Goal: Information Seeking & Learning: Learn about a topic

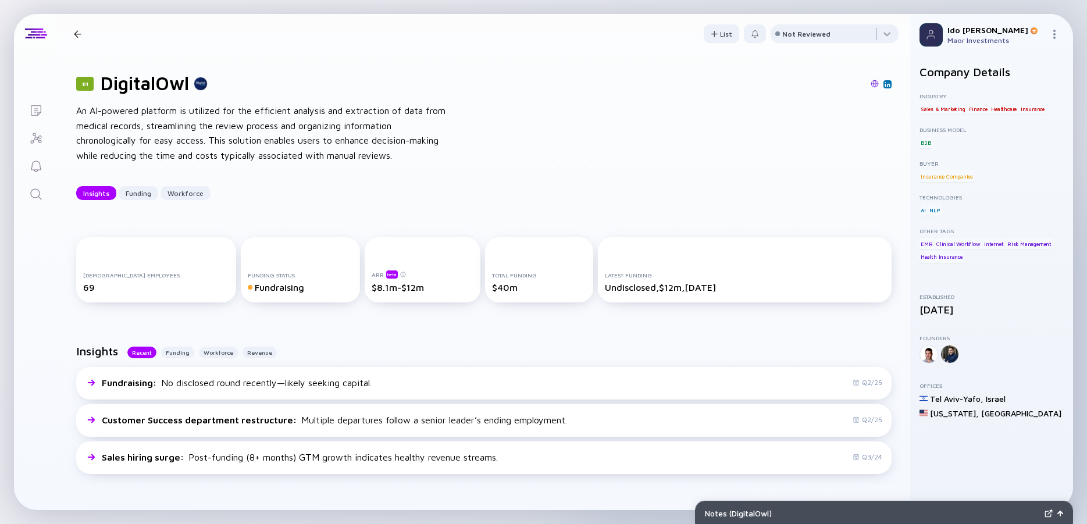
click at [38, 194] on icon "Search" at bounding box center [36, 194] width 14 height 14
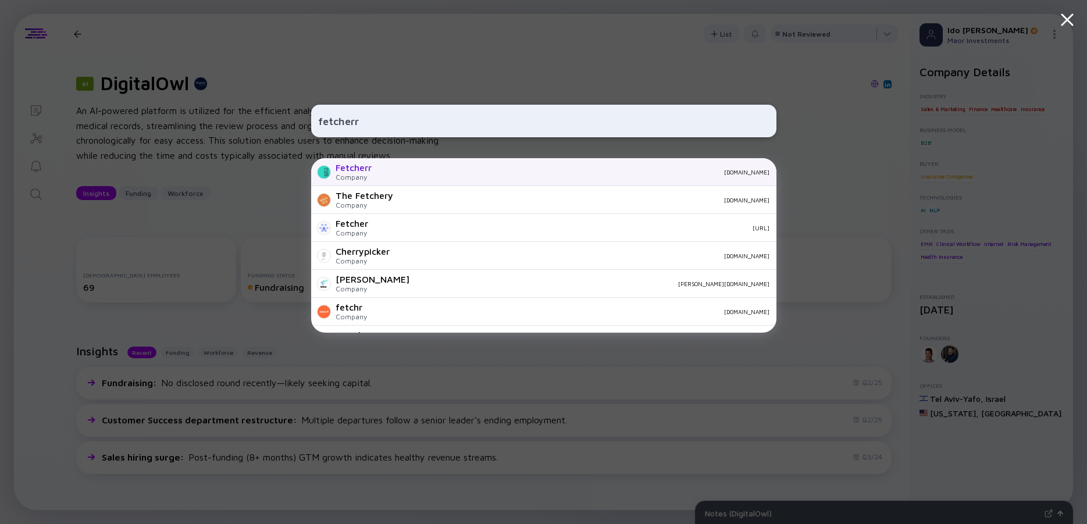
type input "fetcherr"
click at [378, 163] on div "Fetcherr Company [DOMAIN_NAME]" at bounding box center [543, 172] width 465 height 28
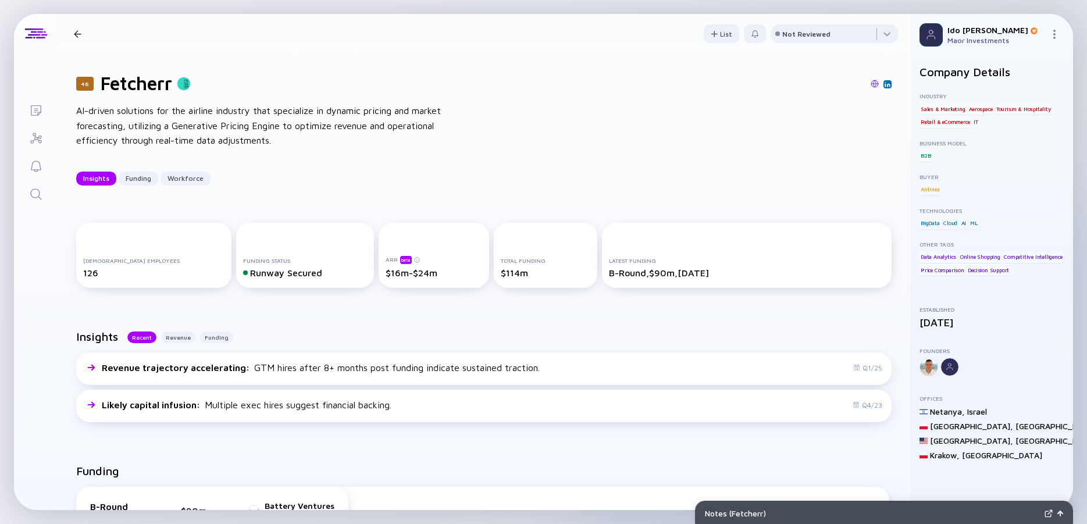
click at [231, 128] on div "AI-driven solutions for the airline industry that specialize in dynamic pricing…" at bounding box center [262, 125] width 372 height 45
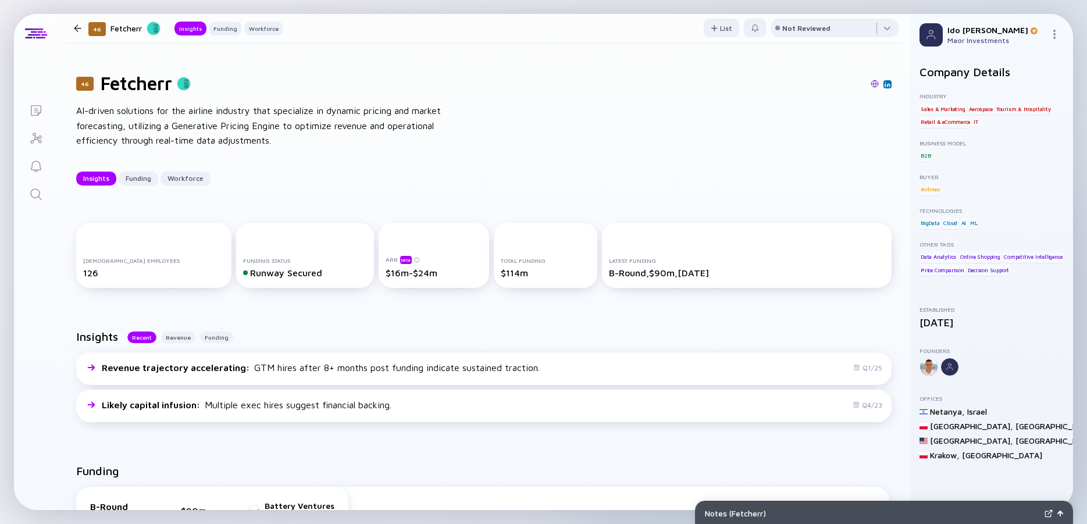
scroll to position [209, 0]
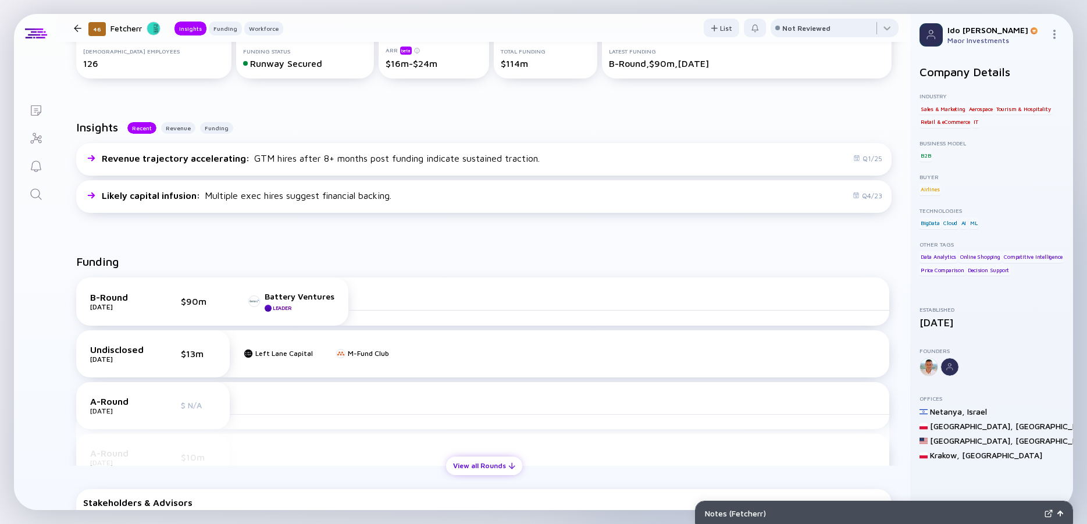
click at [482, 467] on div "View all Rounds" at bounding box center [484, 465] width 76 height 18
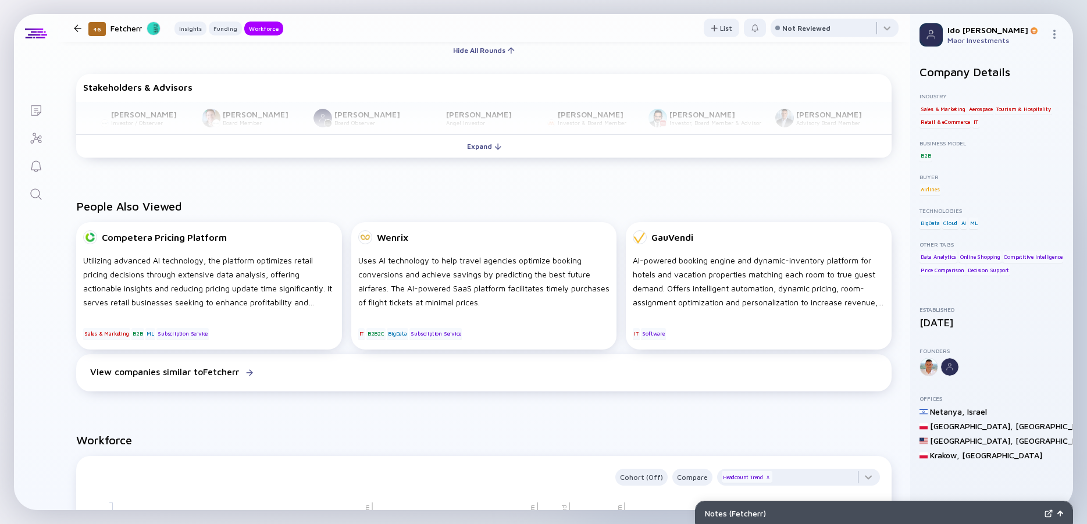
scroll to position [628, 0]
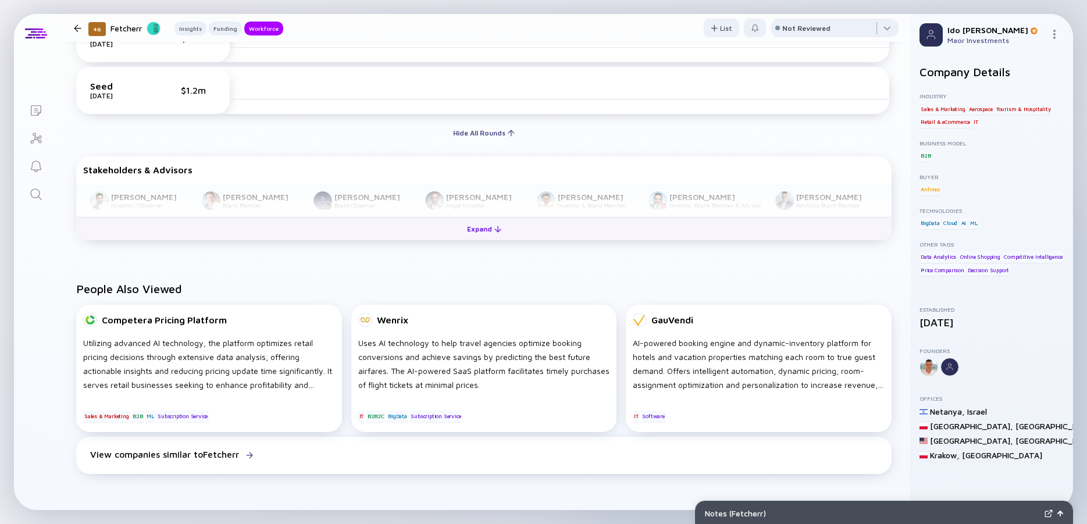
click at [463, 231] on div "Expand" at bounding box center [484, 229] width 48 height 18
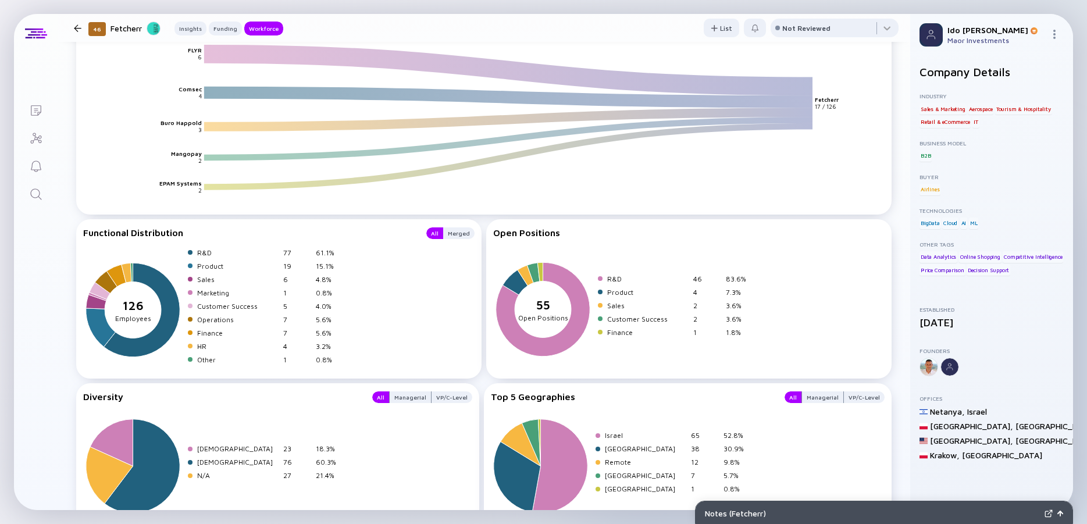
scroll to position [1605, 0]
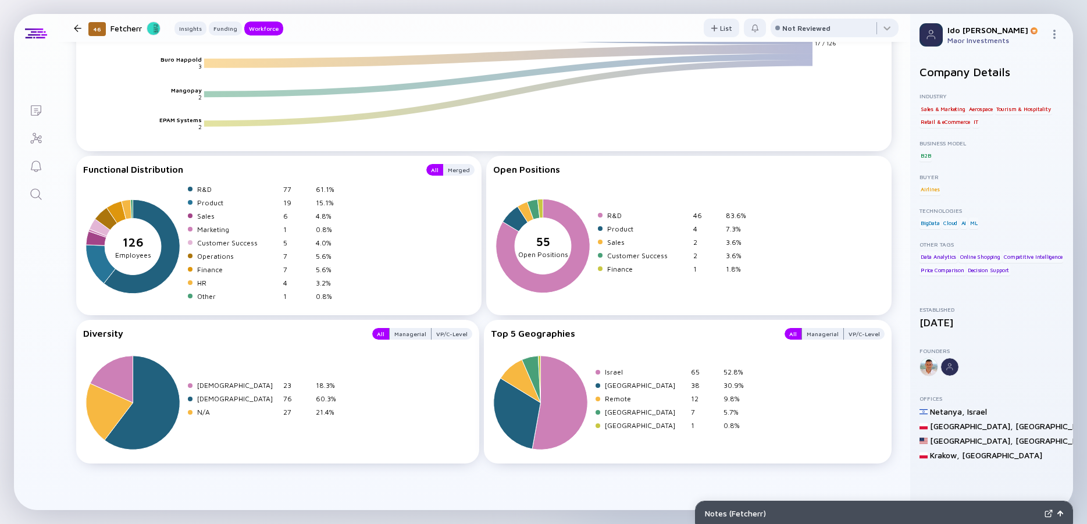
click at [33, 199] on icon "Search" at bounding box center [36, 194] width 14 height 14
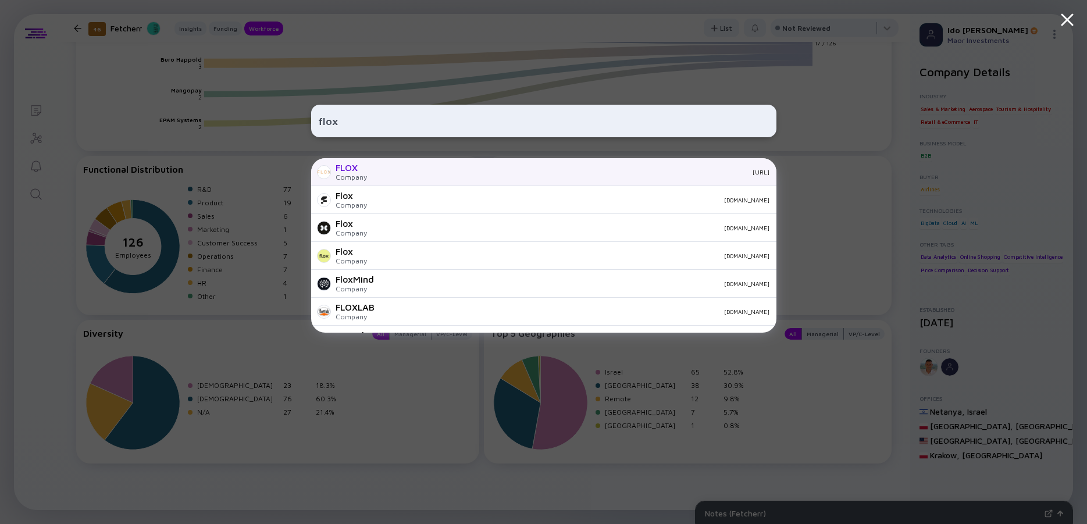
type input "flox"
click at [362, 163] on div "FLOX" at bounding box center [350, 167] width 31 height 10
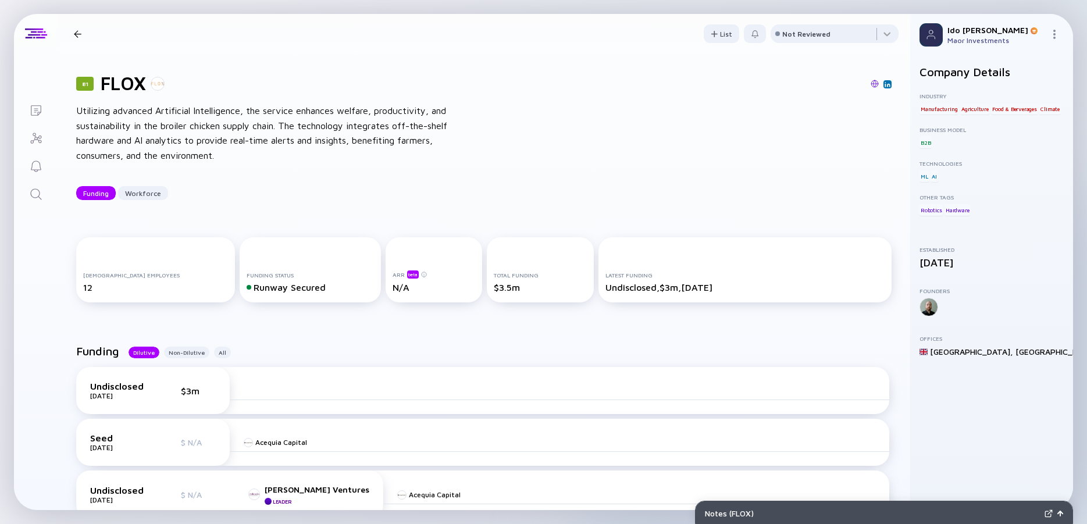
click at [258, 125] on div "Utilizing advanced Artificial Intelligence, the service enhances welfare, produ…" at bounding box center [262, 132] width 372 height 59
click at [219, 125] on div "Utilizing advanced Artificial Intelligence, the service enhances welfare, produ…" at bounding box center [262, 132] width 372 height 59
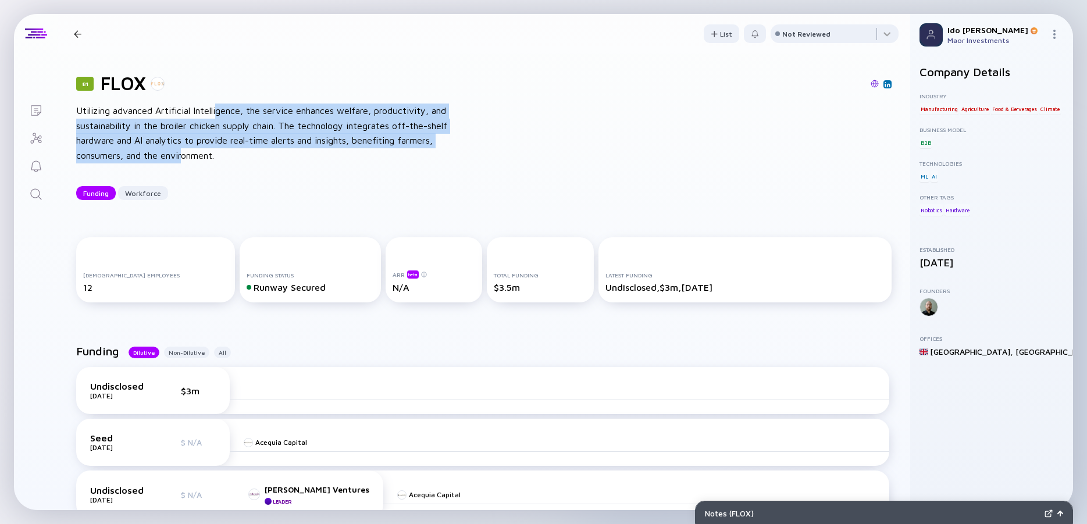
drag, startPoint x: 215, startPoint y: 109, endPoint x: 222, endPoint y: 156, distance: 47.6
click at [222, 156] on div "Utilizing advanced Artificial Intelligence, the service enhances welfare, produ…" at bounding box center [262, 132] width 372 height 59
drag, startPoint x: 222, startPoint y: 156, endPoint x: 163, endPoint y: 115, distance: 72.6
click at [163, 115] on div "Utilizing advanced Artificial Intelligence, the service enhances welfare, produ…" at bounding box center [262, 132] width 372 height 59
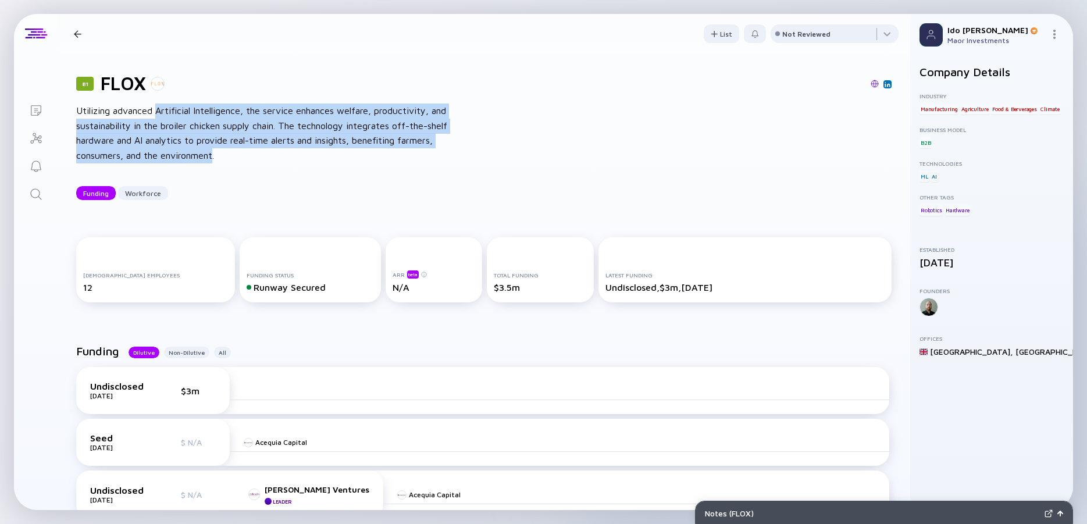
click at [163, 115] on div "Utilizing advanced Artificial Intelligence, the service enhances welfare, produ…" at bounding box center [262, 132] width 372 height 59
drag, startPoint x: 156, startPoint y: 113, endPoint x: 206, endPoint y: 156, distance: 66.3
click at [206, 156] on div "Utilizing advanced Artificial Intelligence, the service enhances welfare, produ…" at bounding box center [262, 132] width 372 height 59
drag, startPoint x: 206, startPoint y: 156, endPoint x: 178, endPoint y: 113, distance: 52.1
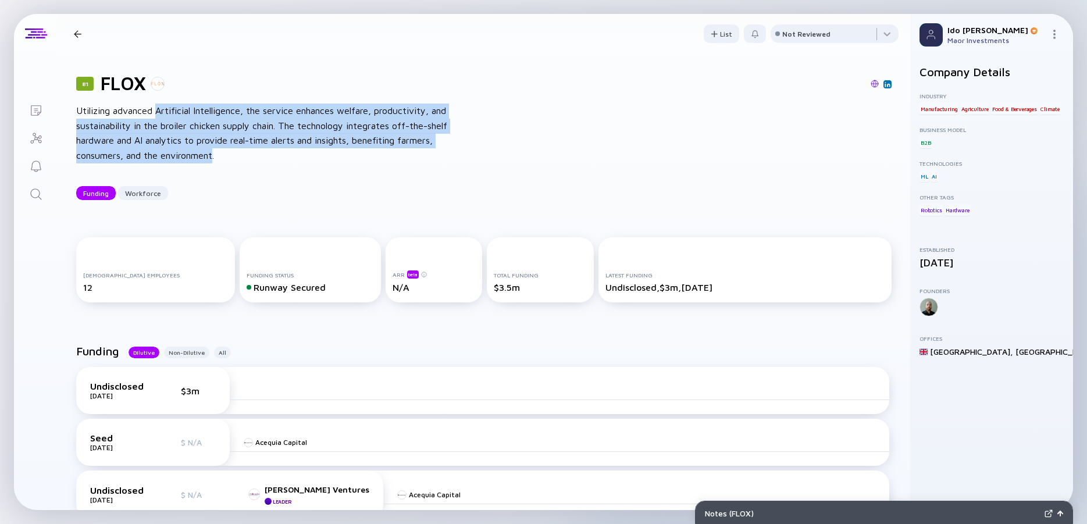
click at [178, 113] on div "Utilizing advanced Artificial Intelligence, the service enhances welfare, produ…" at bounding box center [262, 132] width 372 height 59
drag, startPoint x: 178, startPoint y: 113, endPoint x: 199, endPoint y: 154, distance: 46.3
click at [199, 154] on div "Utilizing advanced Artificial Intelligence, the service enhances welfare, produ…" at bounding box center [262, 132] width 372 height 59
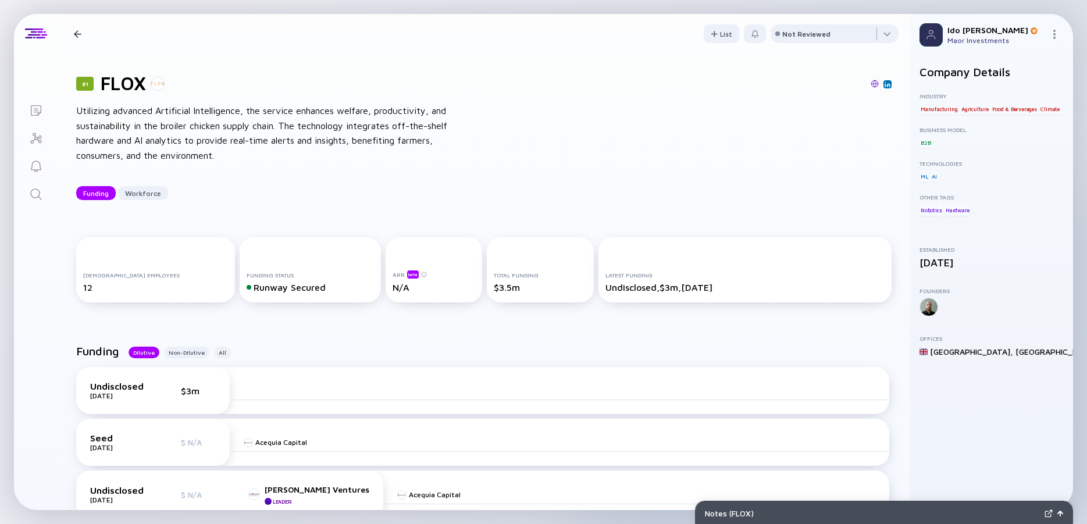
click at [31, 192] on icon "Search" at bounding box center [35, 193] width 11 height 11
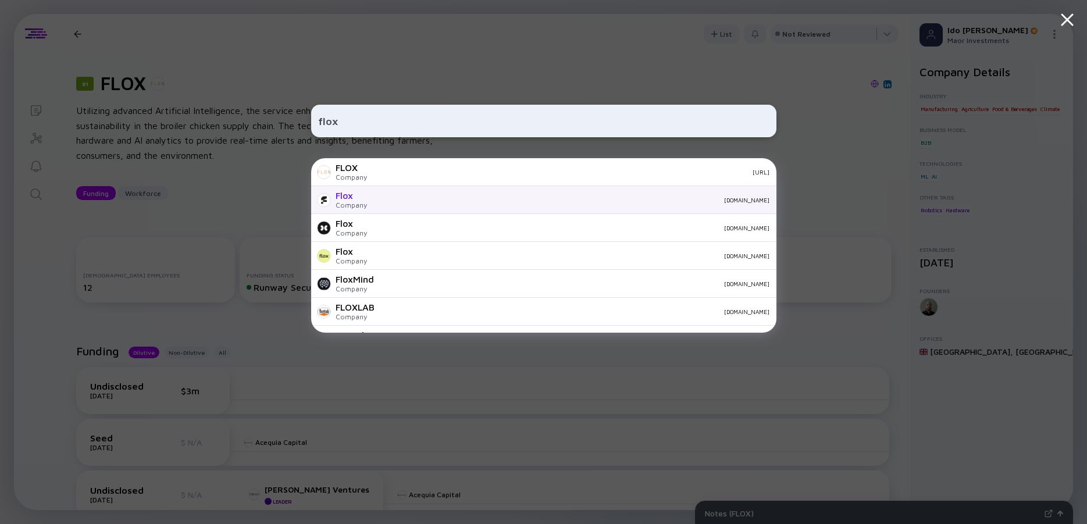
type input "flox"
click at [350, 192] on div "Flox" at bounding box center [350, 195] width 31 height 10
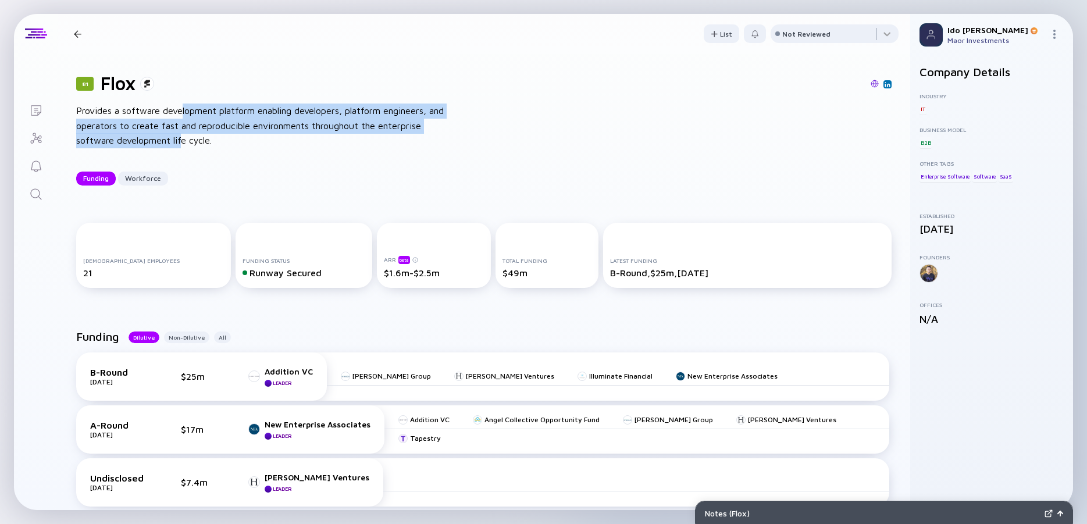
drag, startPoint x: 181, startPoint y: 117, endPoint x: 181, endPoint y: 138, distance: 20.3
click at [181, 138] on div "Provides a software development platform enabling developers, platform engineer…" at bounding box center [262, 125] width 372 height 45
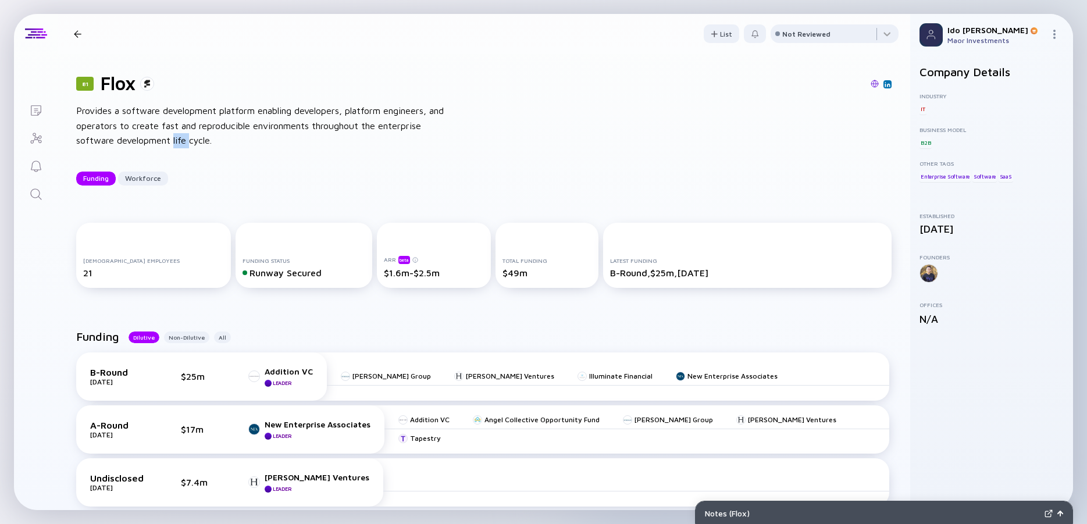
click at [181, 138] on div "Provides a software development platform enabling developers, platform engineer…" at bounding box center [262, 125] width 372 height 45
click at [156, 136] on div "Provides a software development platform enabling developers, platform engineer…" at bounding box center [262, 125] width 372 height 45
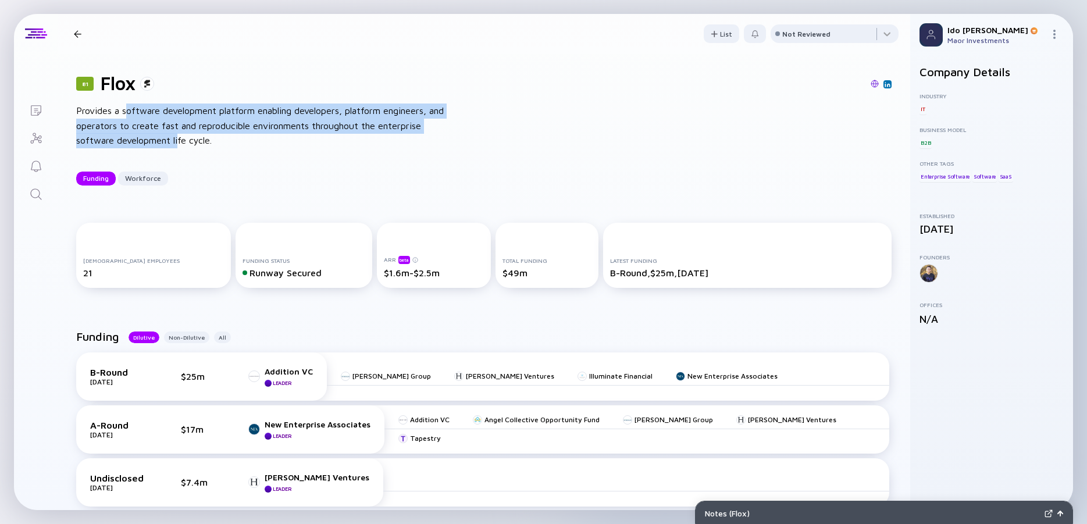
drag, startPoint x: 177, startPoint y: 137, endPoint x: 127, endPoint y: 113, distance: 55.4
click at [127, 113] on div "Provides a software development platform enabling developers, platform engineer…" at bounding box center [262, 125] width 372 height 45
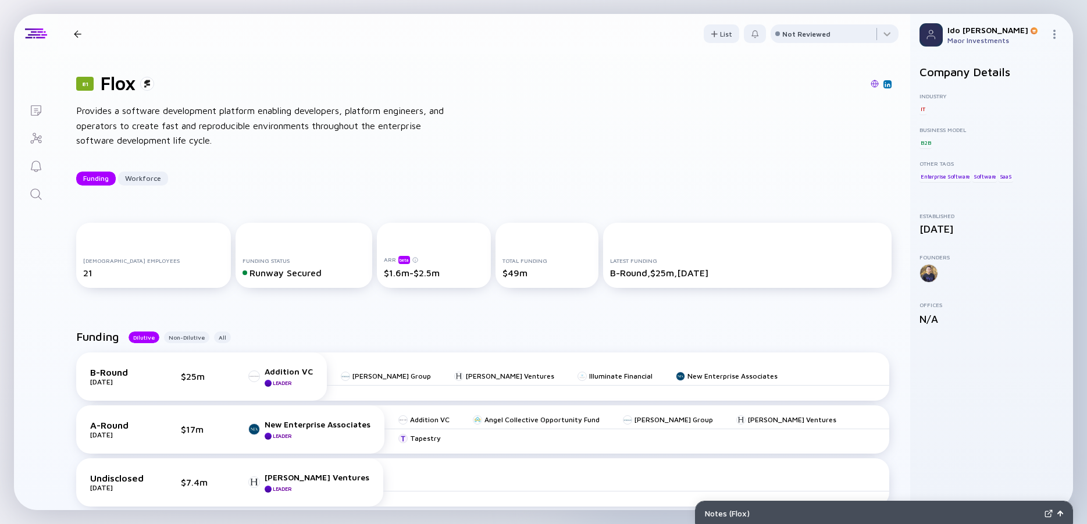
click at [127, 113] on div "Provides a software development platform enabling developers, platform engineer…" at bounding box center [262, 125] width 372 height 45
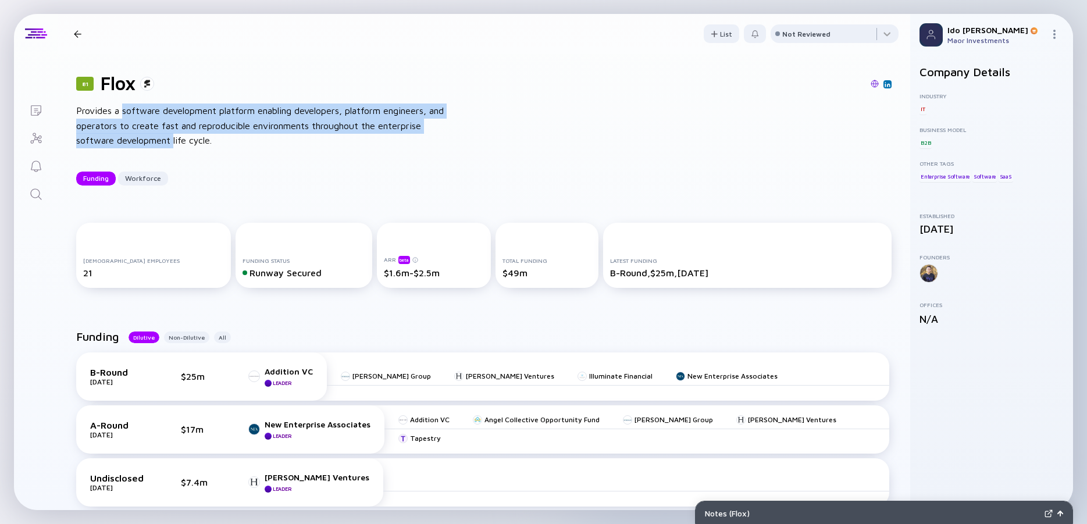
drag, startPoint x: 127, startPoint y: 113, endPoint x: 172, endPoint y: 140, distance: 51.7
click at [172, 140] on div "Provides a software development platform enabling developers, platform engineer…" at bounding box center [262, 125] width 372 height 45
drag, startPoint x: 172, startPoint y: 140, endPoint x: 123, endPoint y: 111, distance: 56.0
click at [123, 111] on div "Provides a software development platform enabling developers, platform engineer…" at bounding box center [262, 125] width 372 height 45
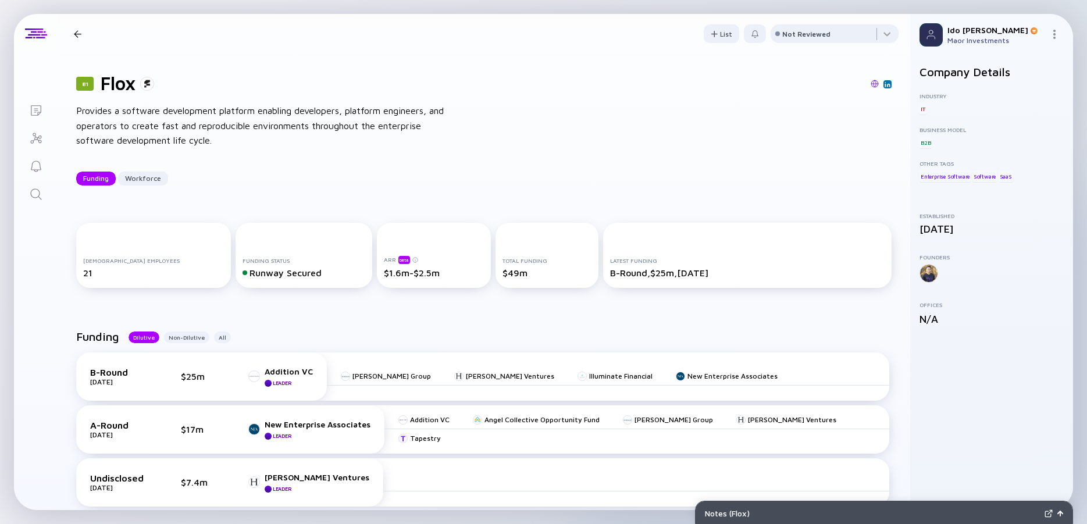
click at [123, 111] on div "Provides a software development platform enabling developers, platform engineer…" at bounding box center [262, 125] width 372 height 45
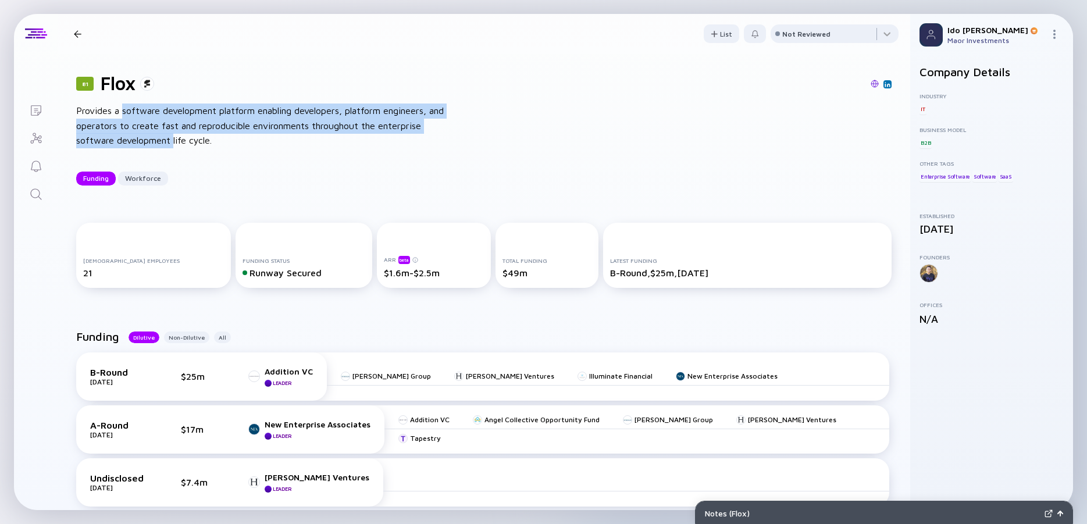
drag, startPoint x: 137, startPoint y: 122, endPoint x: 158, endPoint y: 136, distance: 25.2
click at [158, 136] on div "Provides a software development platform enabling developers, platform engineer…" at bounding box center [262, 125] width 372 height 45
drag, startPoint x: 158, startPoint y: 136, endPoint x: 174, endPoint y: 143, distance: 17.7
click at [159, 137] on div "Provides a software development platform enabling developers, platform engineer…" at bounding box center [262, 125] width 372 height 45
drag, startPoint x: 174, startPoint y: 143, endPoint x: 133, endPoint y: 113, distance: 50.7
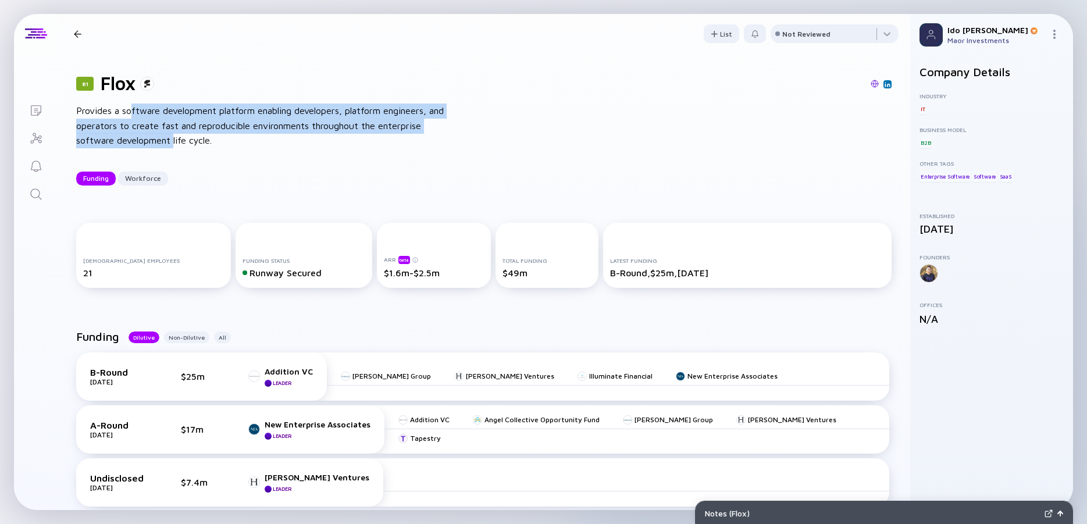
click at [133, 113] on div "Provides a software development platform enabling developers, platform engineer…" at bounding box center [262, 125] width 372 height 45
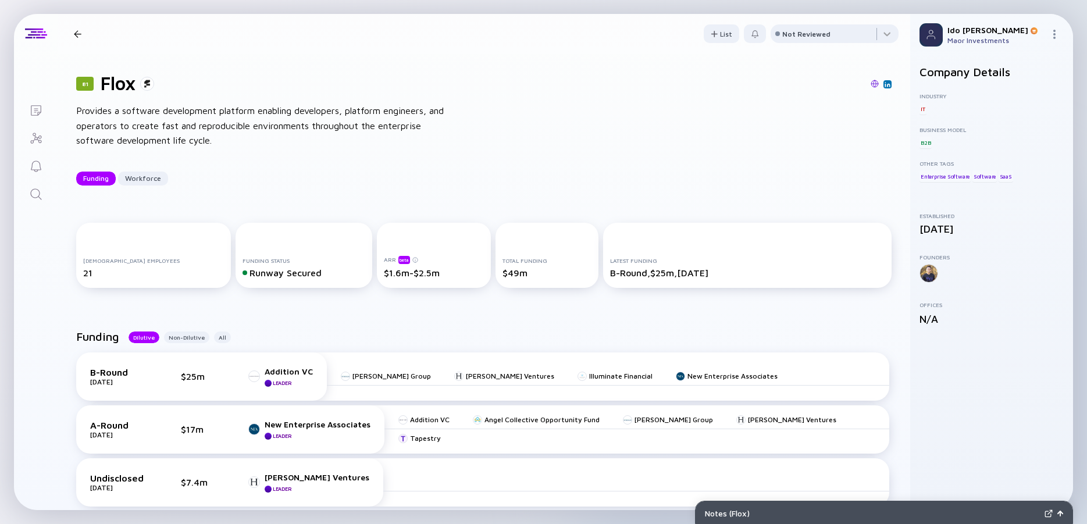
click at [132, 113] on div "Provides a software development platform enabling developers, platform engineer…" at bounding box center [262, 125] width 372 height 45
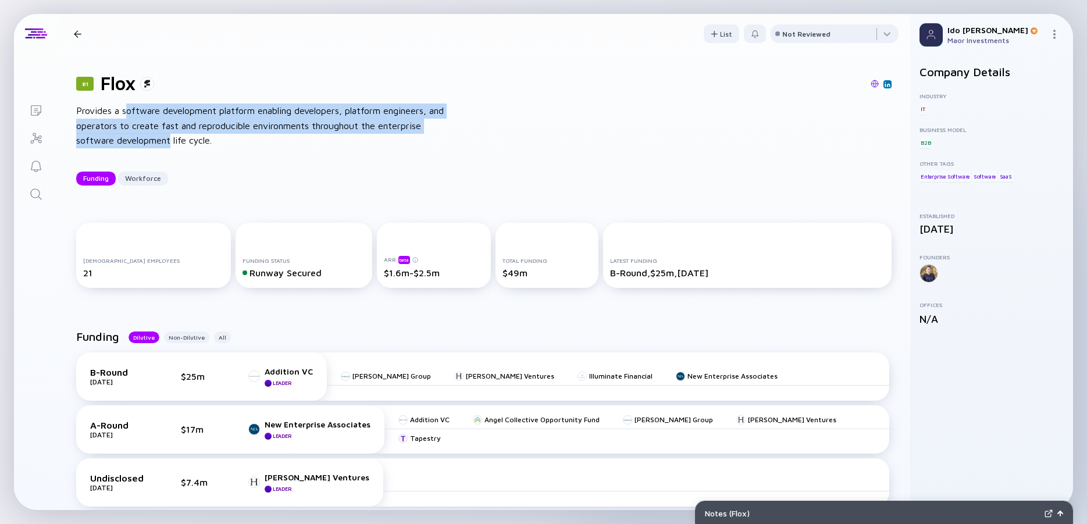
drag, startPoint x: 128, startPoint y: 113, endPoint x: 170, endPoint y: 140, distance: 50.5
click at [170, 140] on div "Provides a software development platform enabling developers, platform engineer…" at bounding box center [262, 125] width 372 height 45
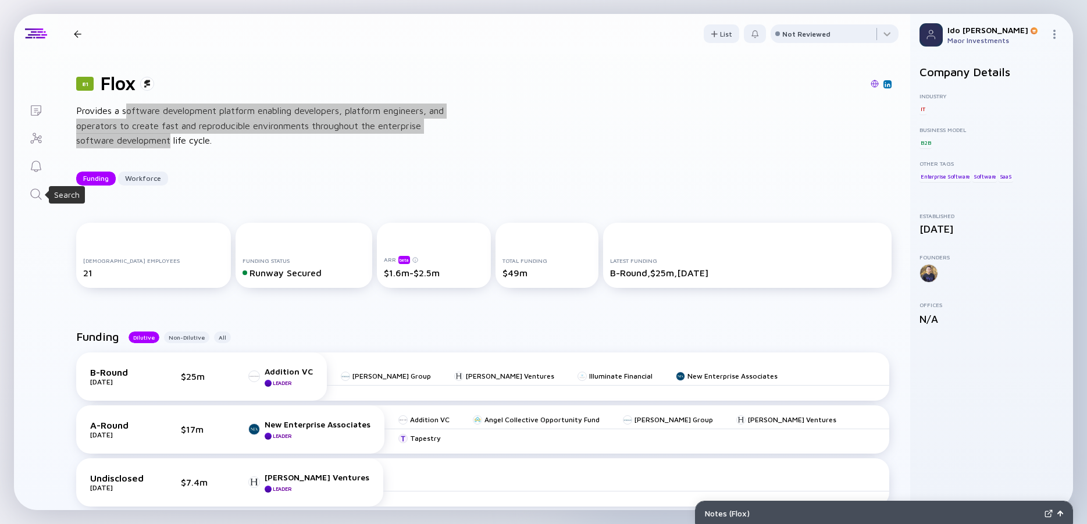
click at [36, 190] on icon "Search" at bounding box center [36, 194] width 14 height 14
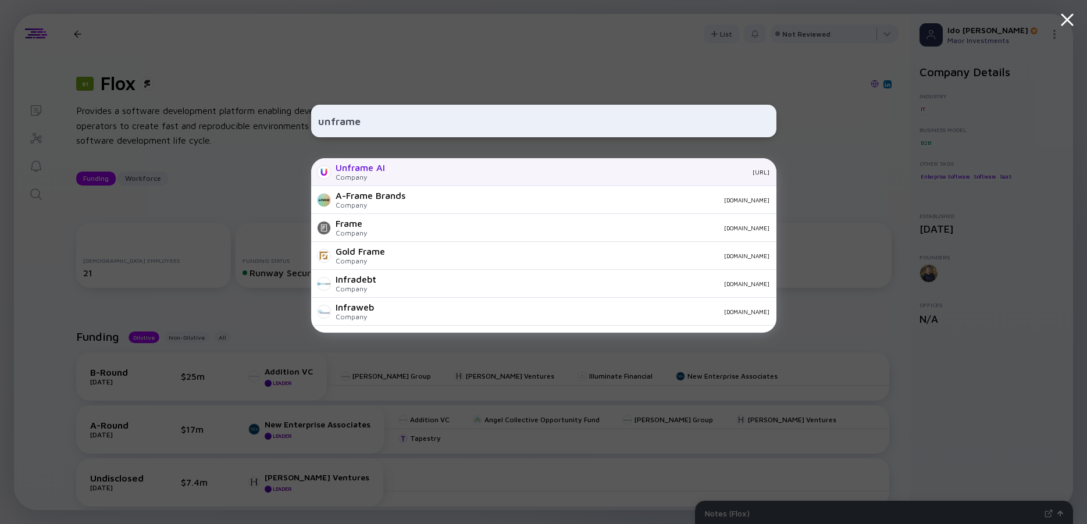
type input "unframe"
click at [374, 167] on div "Unframe AI" at bounding box center [359, 167] width 49 height 10
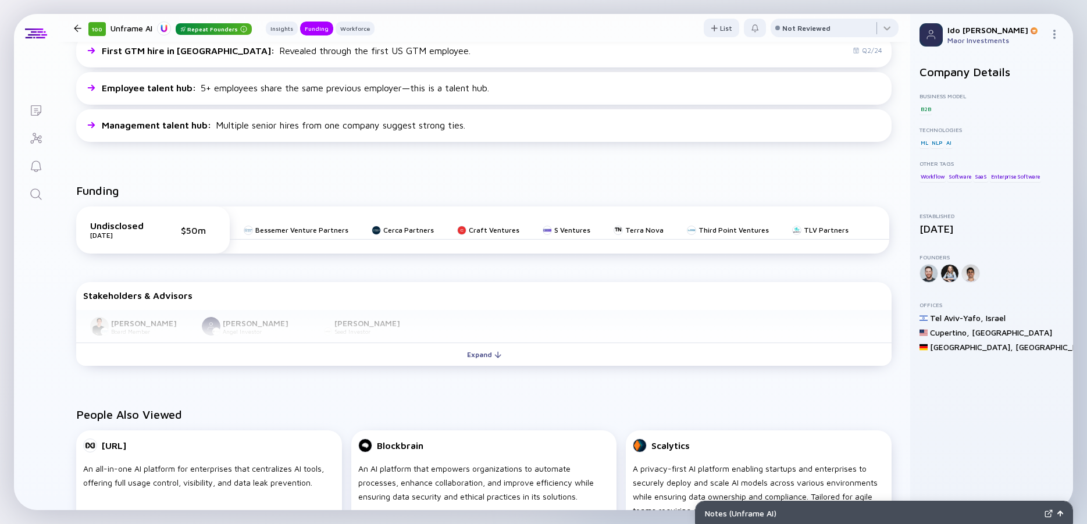
scroll to position [419, 0]
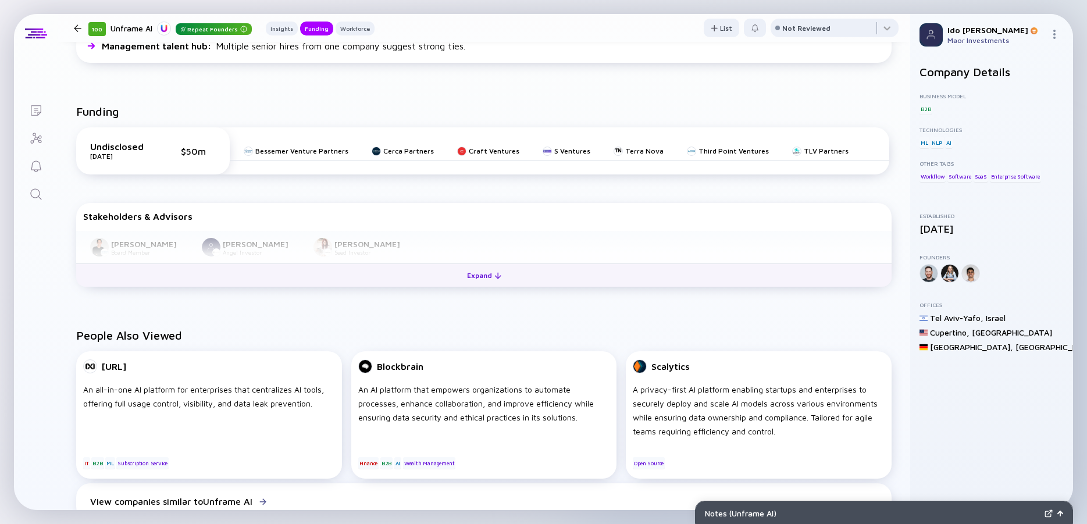
click at [384, 284] on button "Expand" at bounding box center [483, 274] width 815 height 23
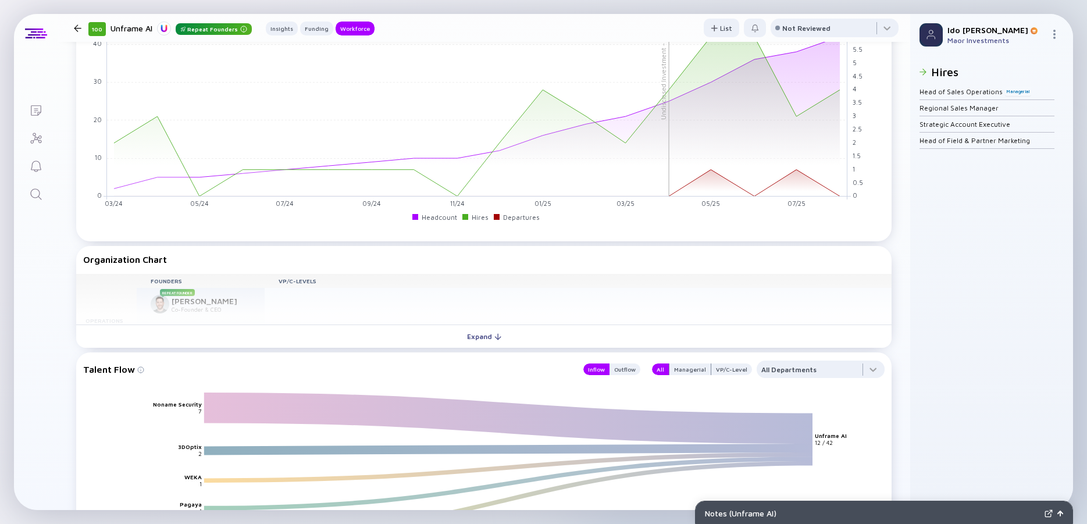
scroll to position [1047, 0]
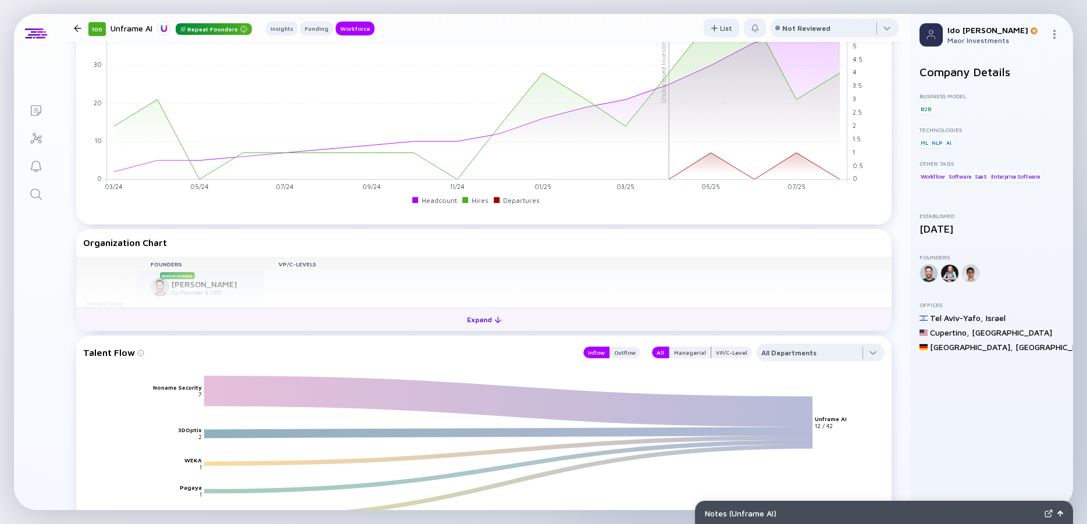
click at [500, 315] on div "Expand" at bounding box center [484, 319] width 48 height 18
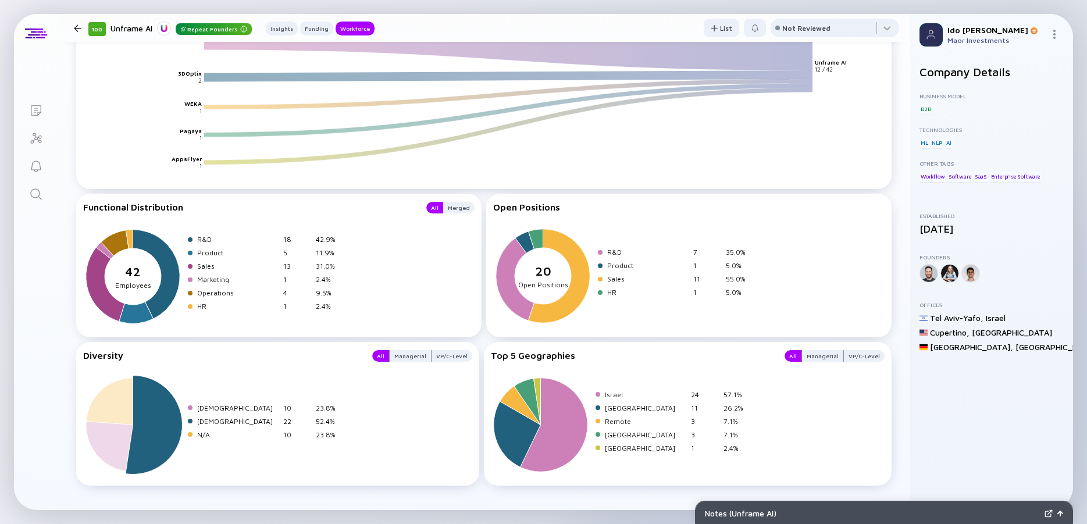
scroll to position [1529, 0]
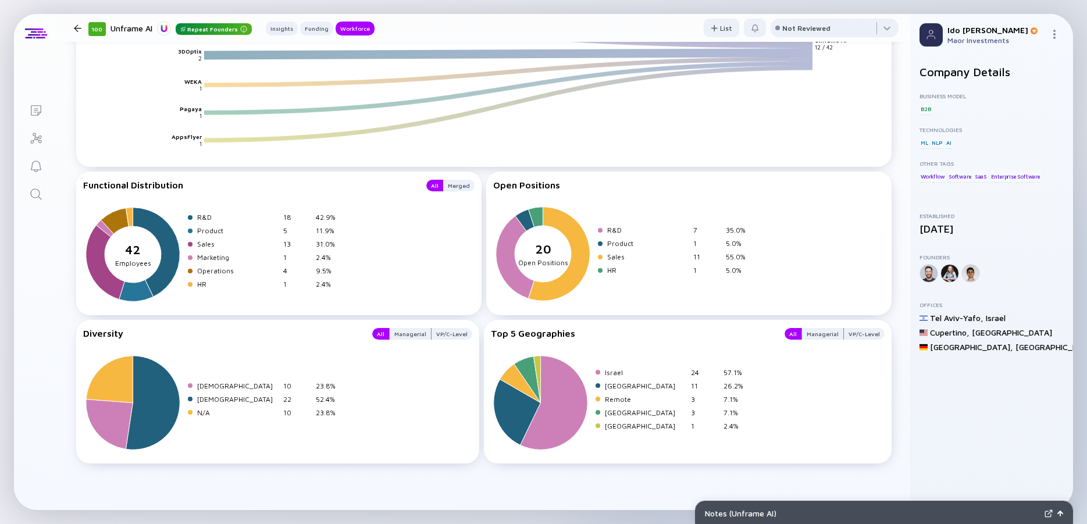
click at [35, 197] on icon "Search" at bounding box center [36, 194] width 14 height 14
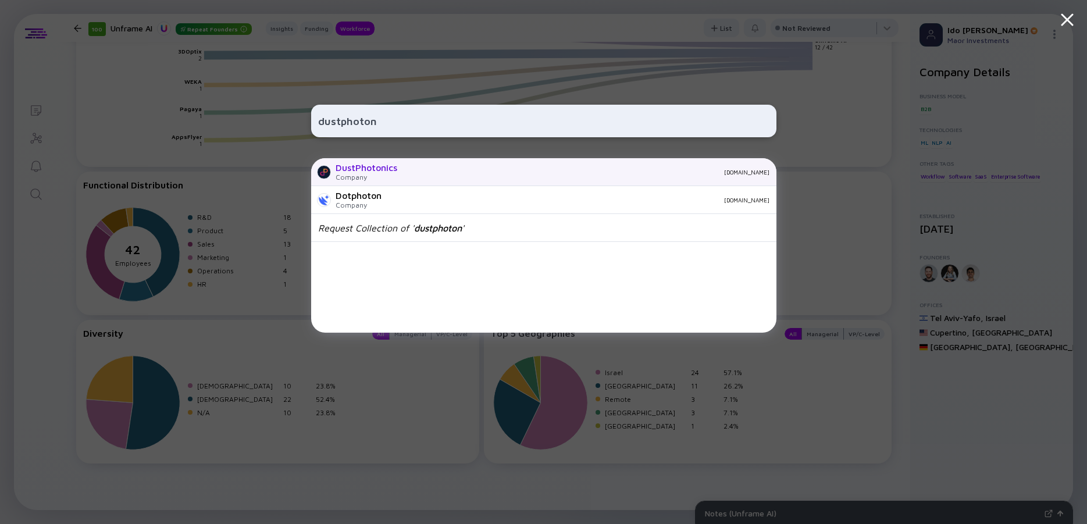
type input "dustphoton"
click at [388, 173] on div "DustPhotonics" at bounding box center [366, 167] width 62 height 10
